Goal: Information Seeking & Learning: Learn about a topic

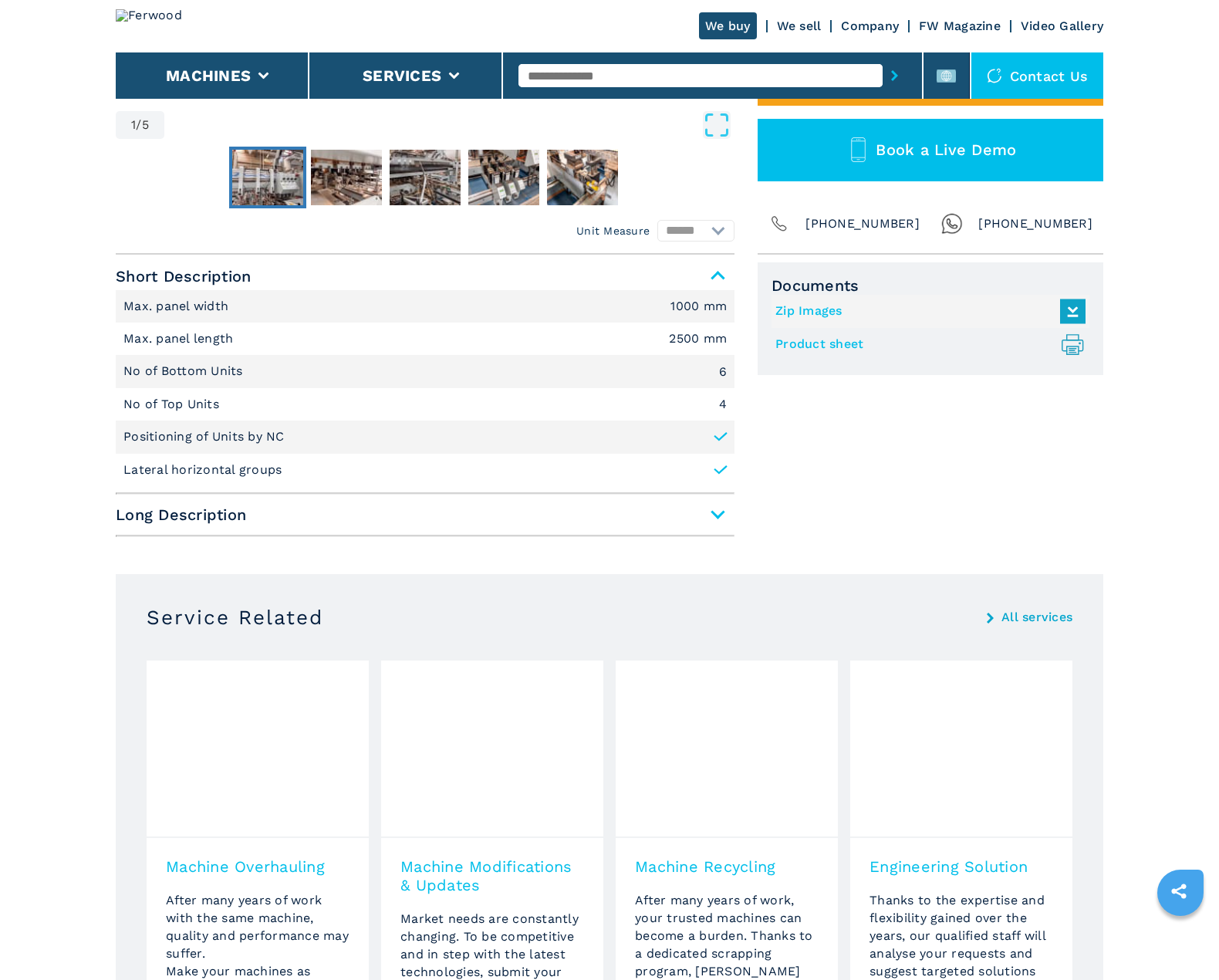
scroll to position [540, 0]
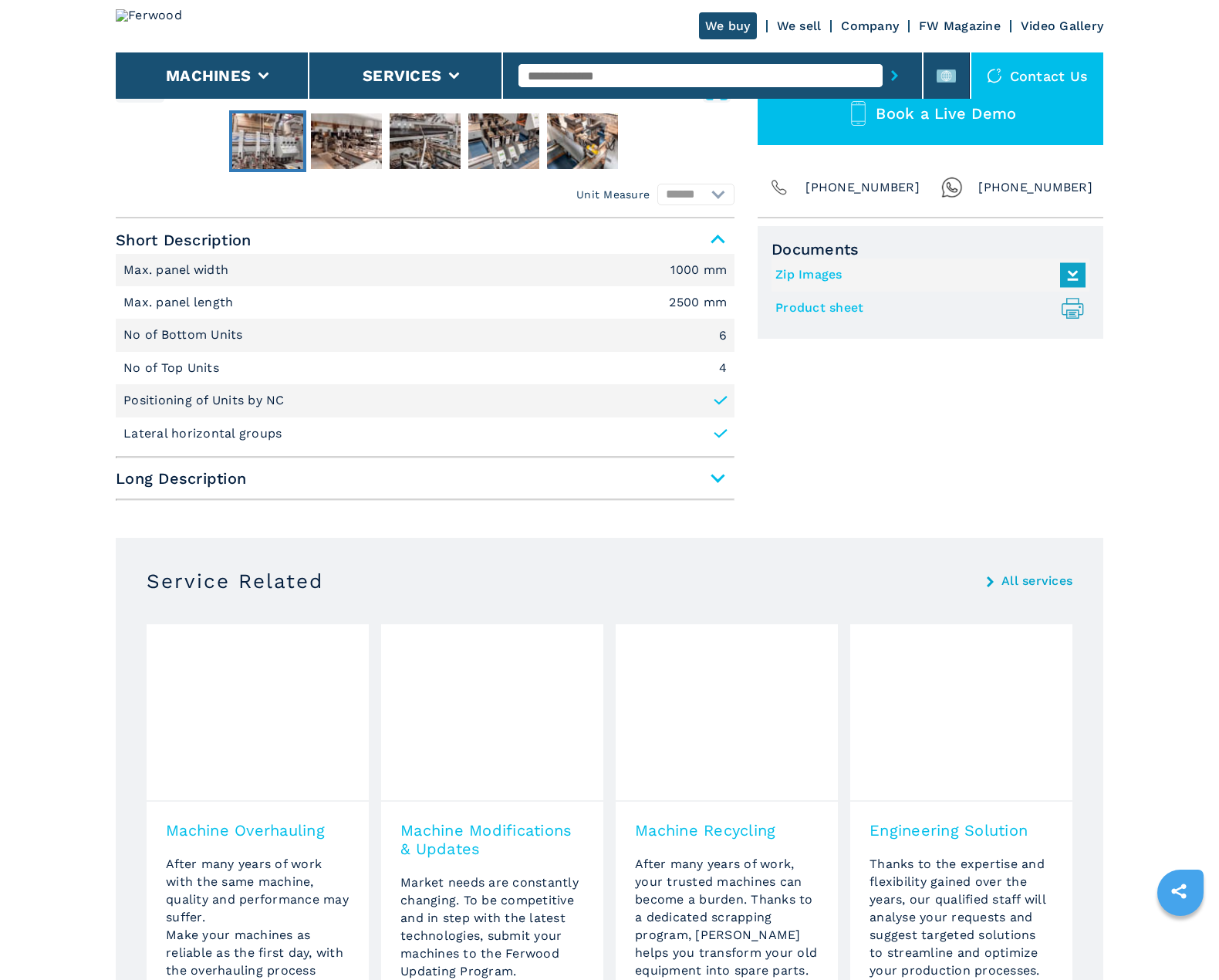
click at [214, 471] on span "Long Description" at bounding box center [424, 478] width 619 height 28
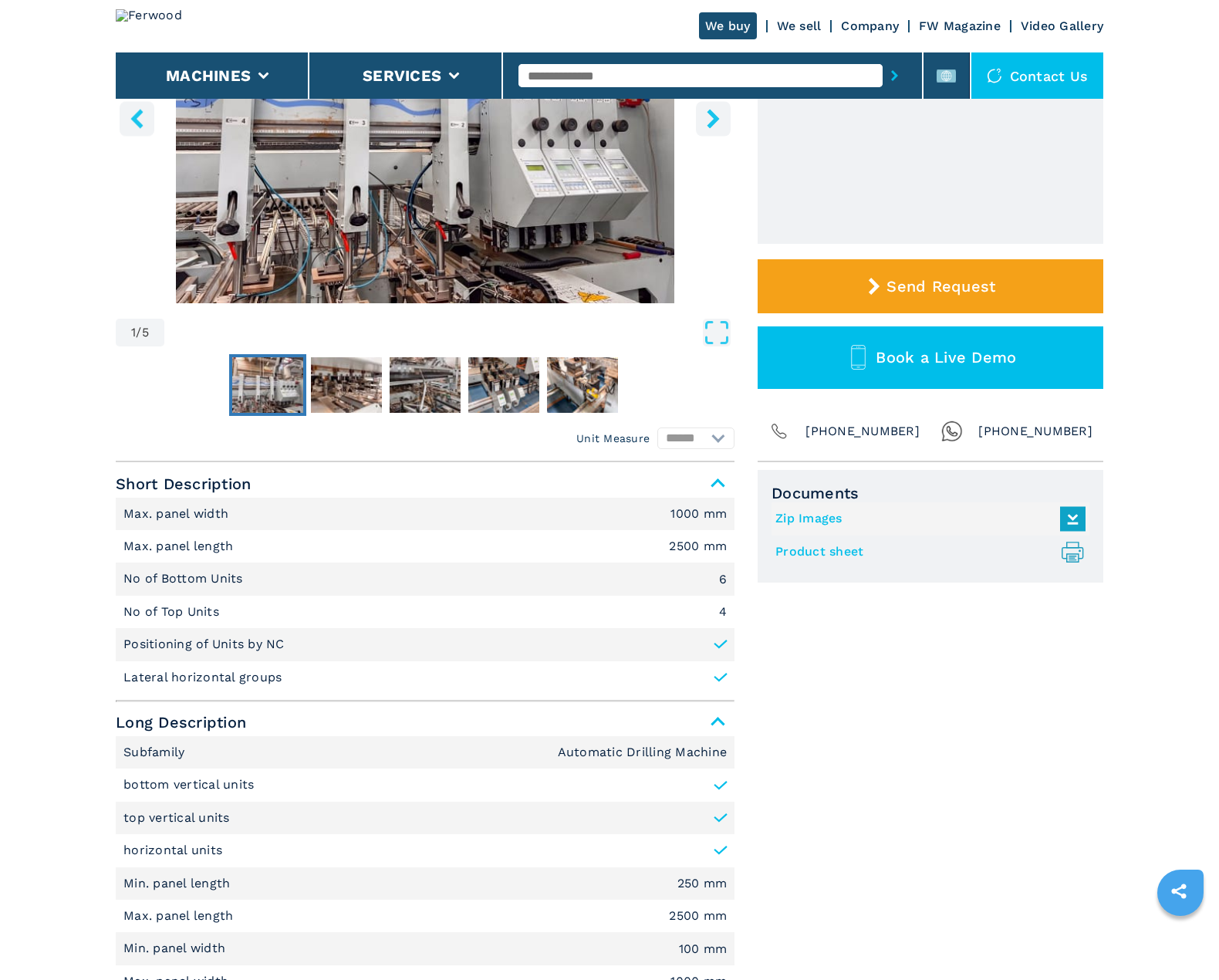
scroll to position [0, 0]
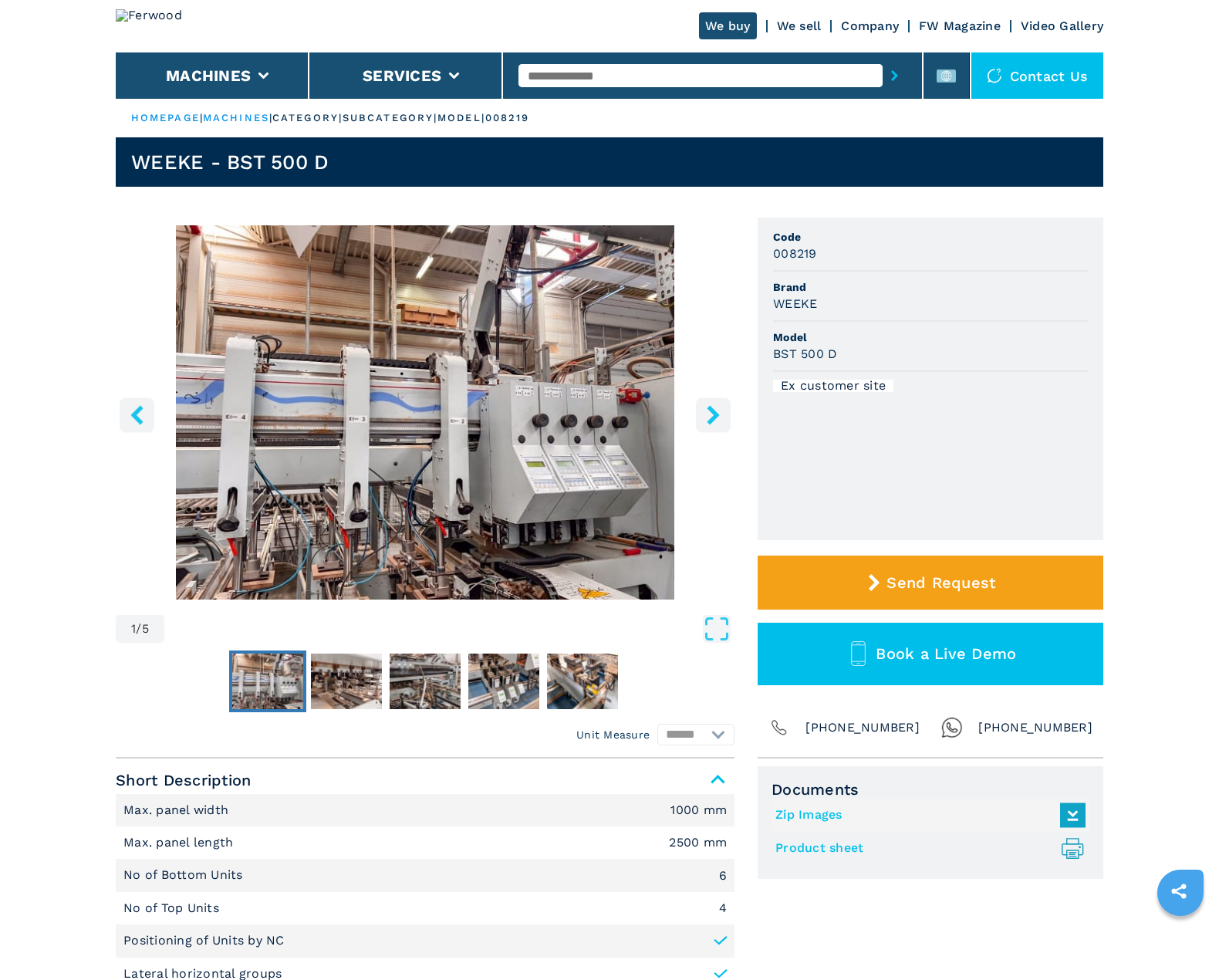
click at [731, 121] on ul "HOMEPAGE | machines | category | subcategory | model | 008219" at bounding box center [609, 117] width 987 height 39
click at [72, 716] on main "HOMEPAGE | machines | category | subcategory | model | 008219 WEEKE - BST 500 D…" at bounding box center [610, 945] width 1219 height 1890
click at [91, 332] on main "HOMEPAGE | machines | category | subcategory | model | 008219 WEEKE - BST 500 D…" at bounding box center [610, 945] width 1219 height 1890
